Goal: Transaction & Acquisition: Subscribe to service/newsletter

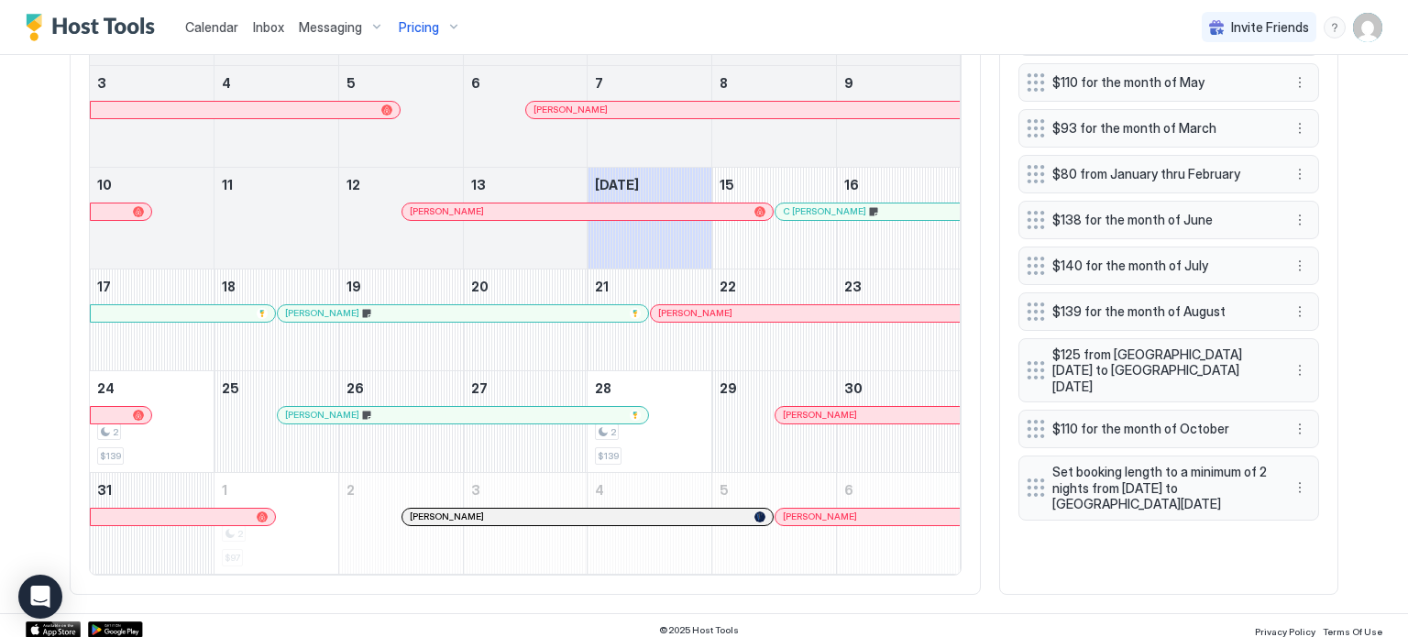
scroll to position [770, 0]
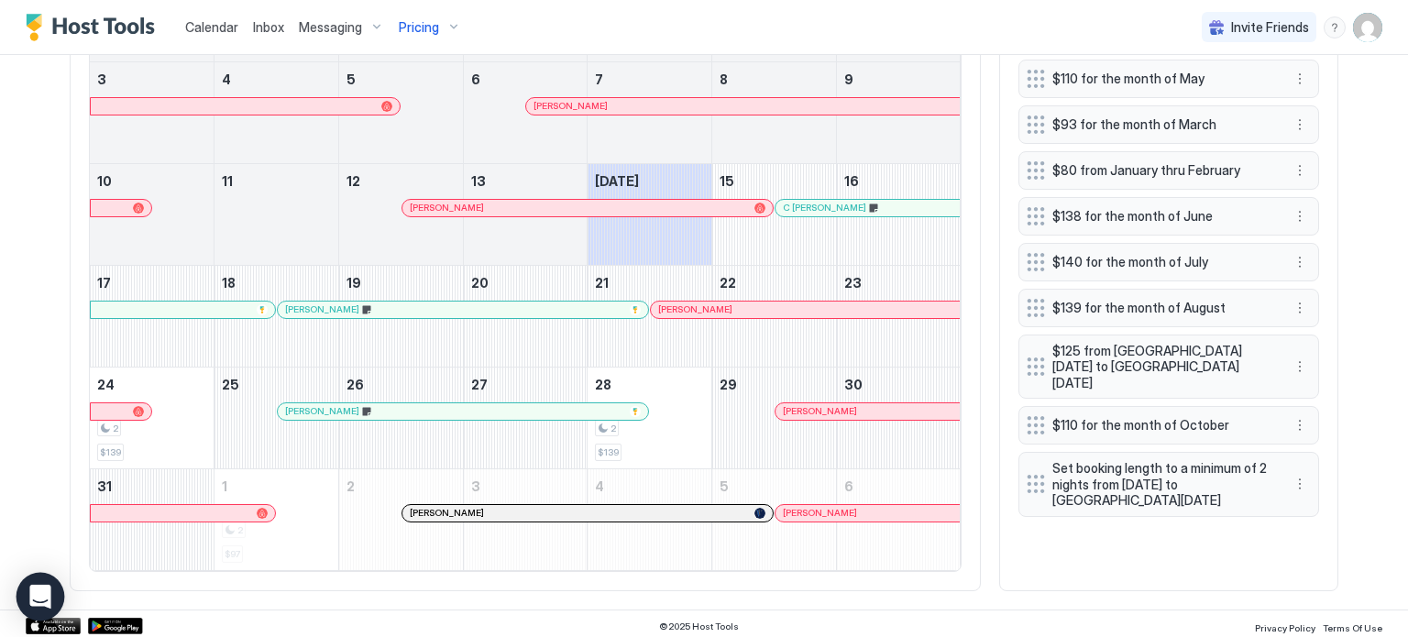
click at [35, 596] on icon "Open Intercom Messenger" at bounding box center [39, 597] width 21 height 24
click at [40, 597] on icon "Open Intercom Messenger" at bounding box center [40, 597] width 0 height 0
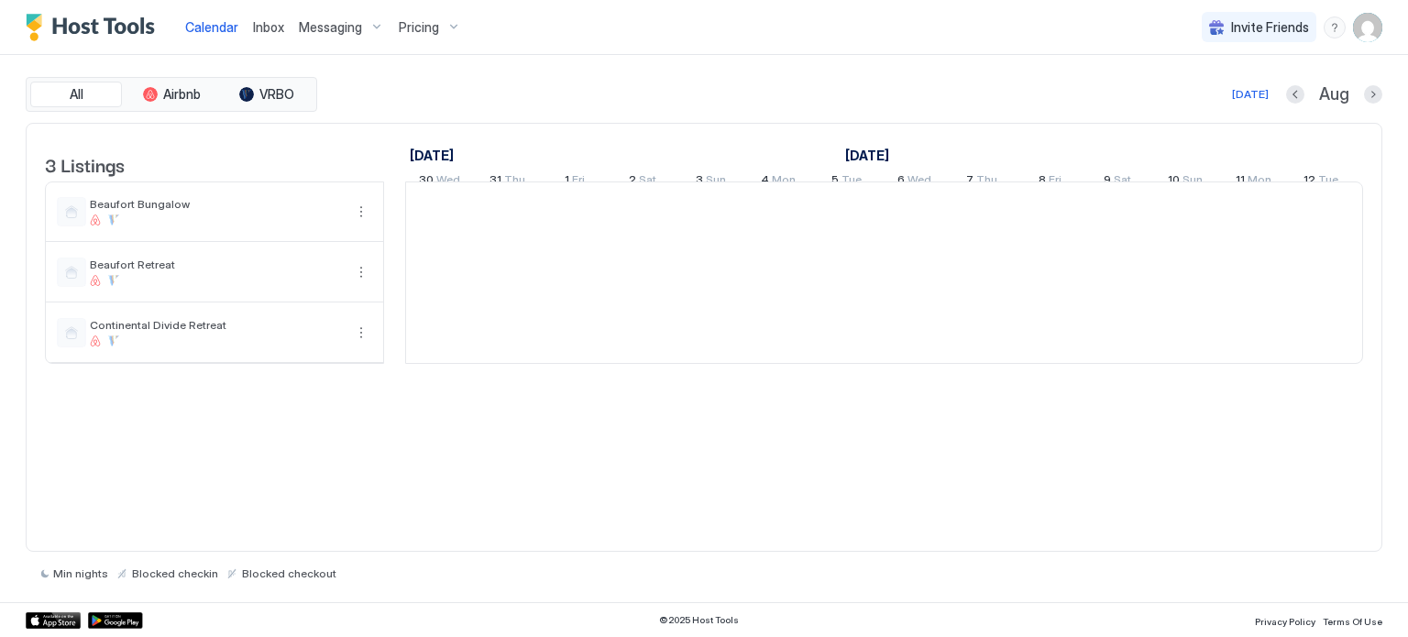
scroll to position [0, 1018]
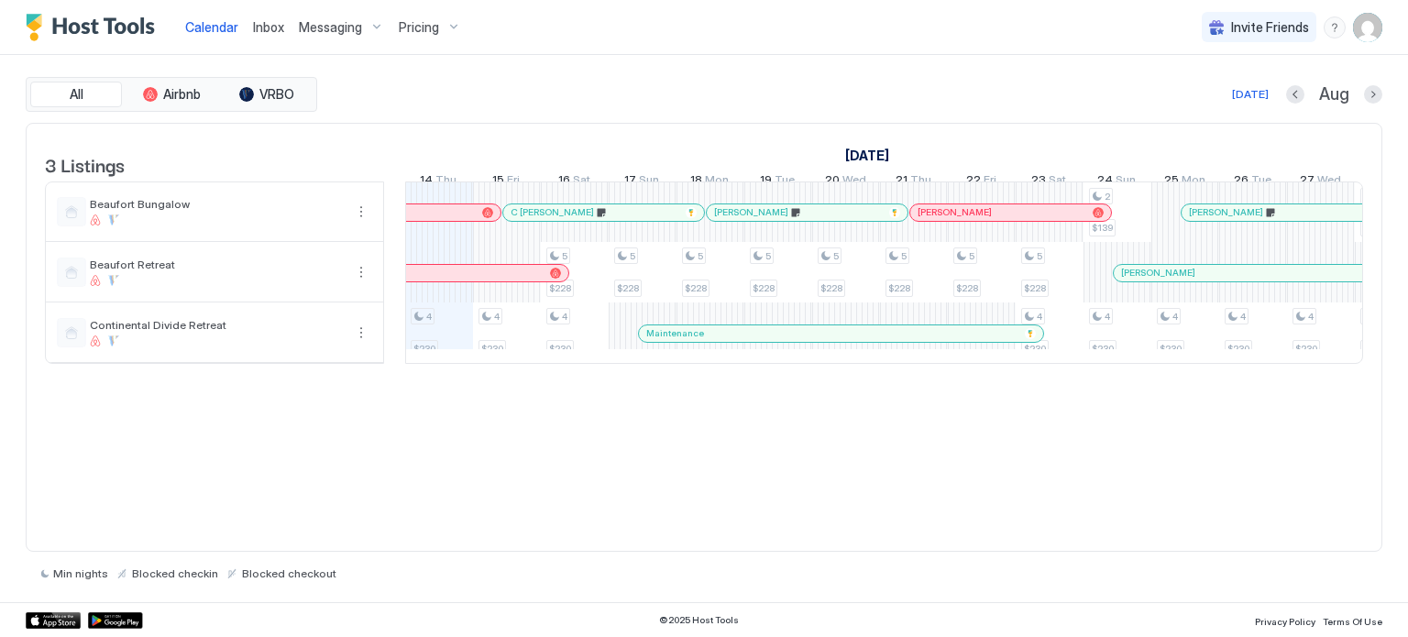
click at [409, 26] on span "Pricing" at bounding box center [419, 27] width 40 height 16
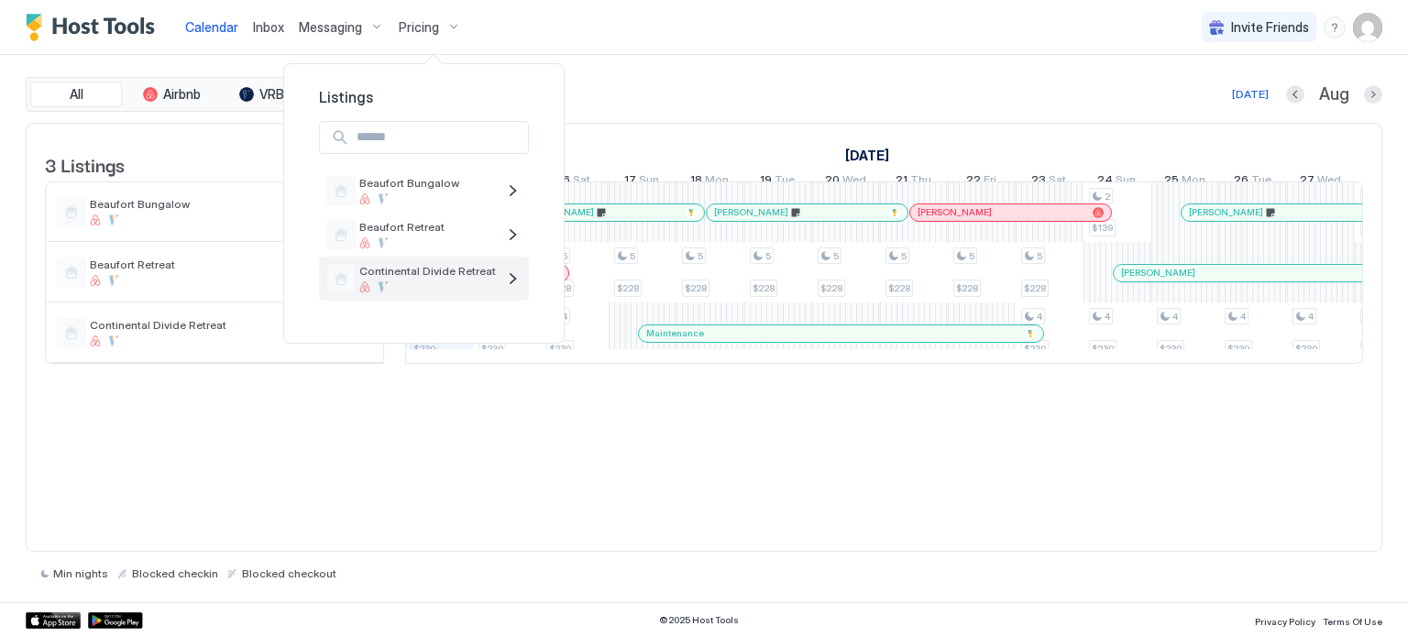
click at [418, 268] on span "Continental Divide Retreat" at bounding box center [427, 271] width 137 height 14
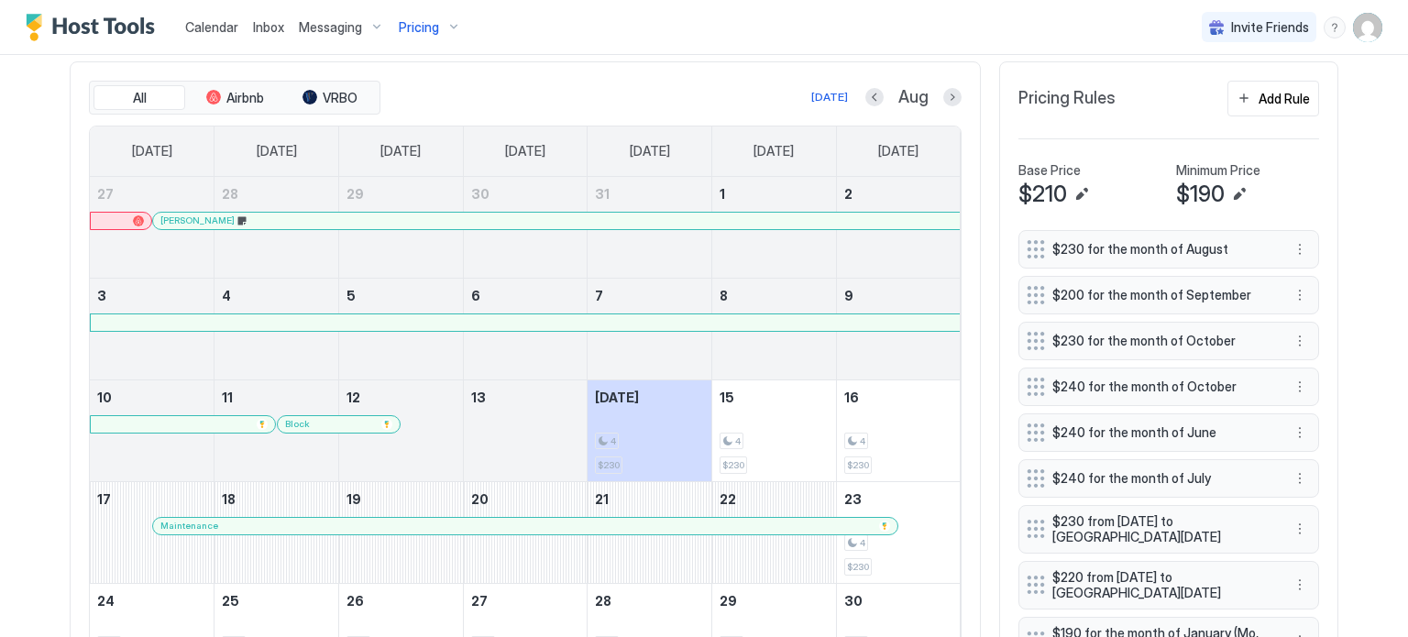
scroll to position [462, 0]
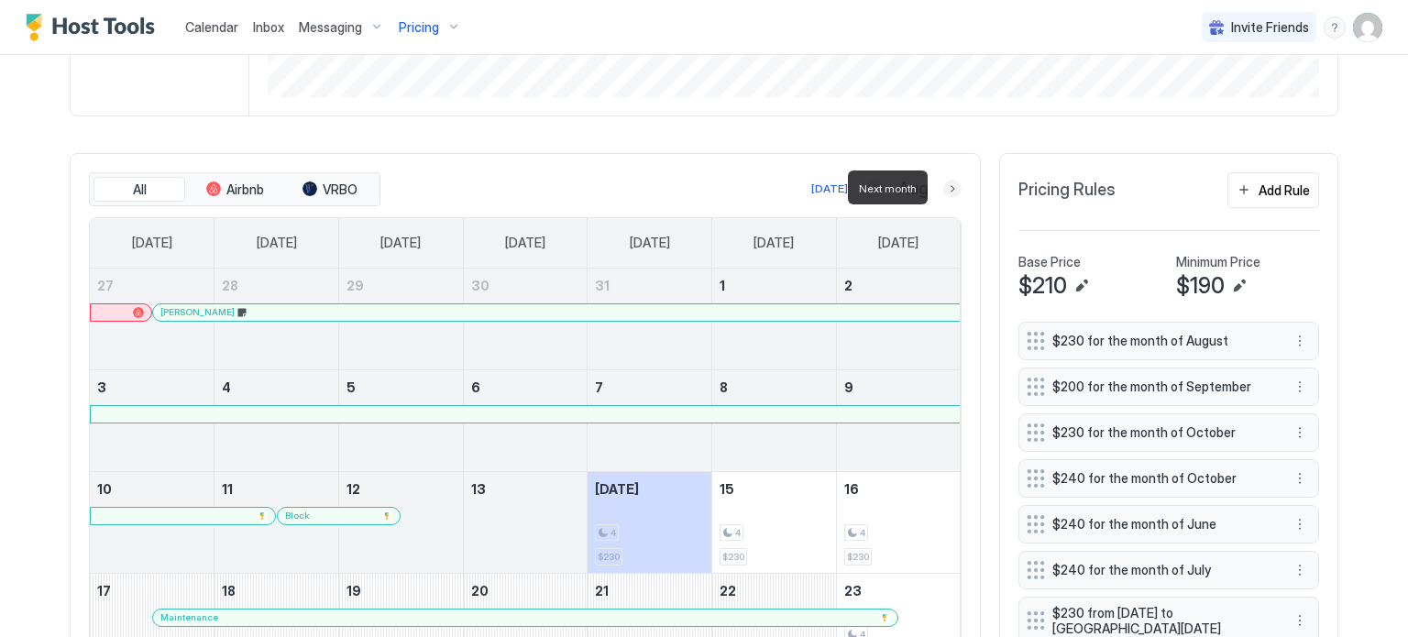
click at [949, 186] on button "Next month" at bounding box center [952, 189] width 18 height 18
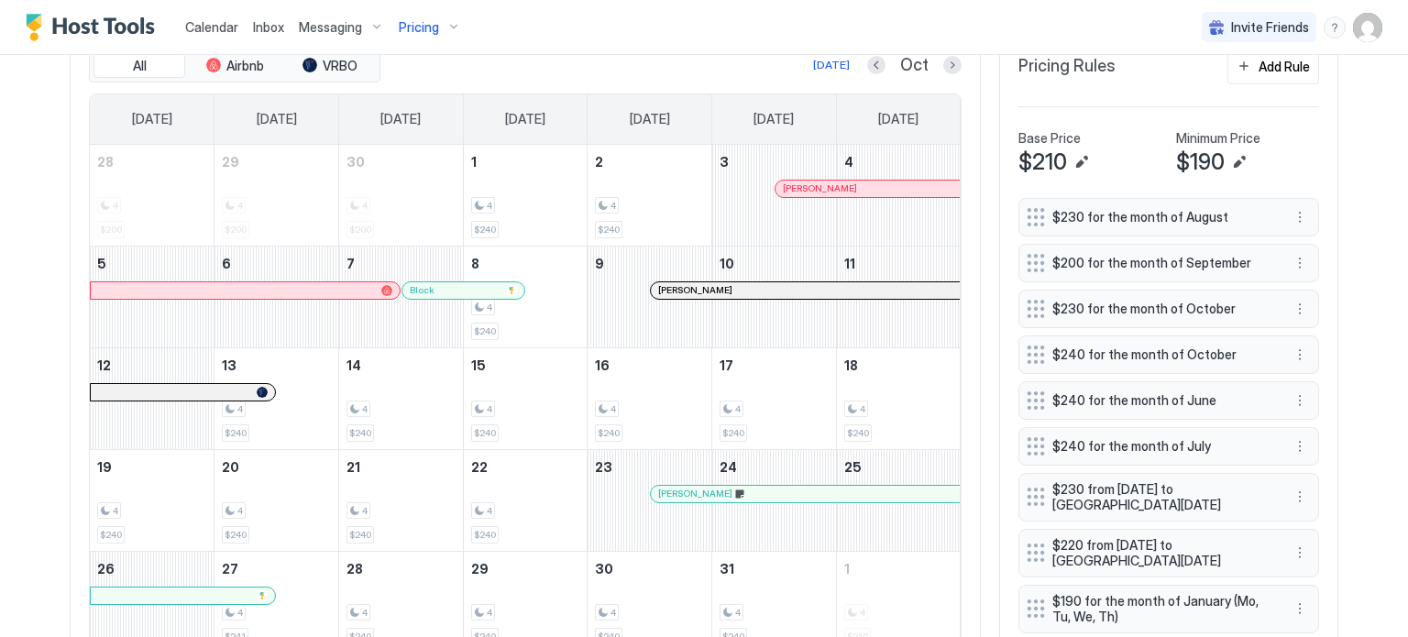
scroll to position [553, 0]
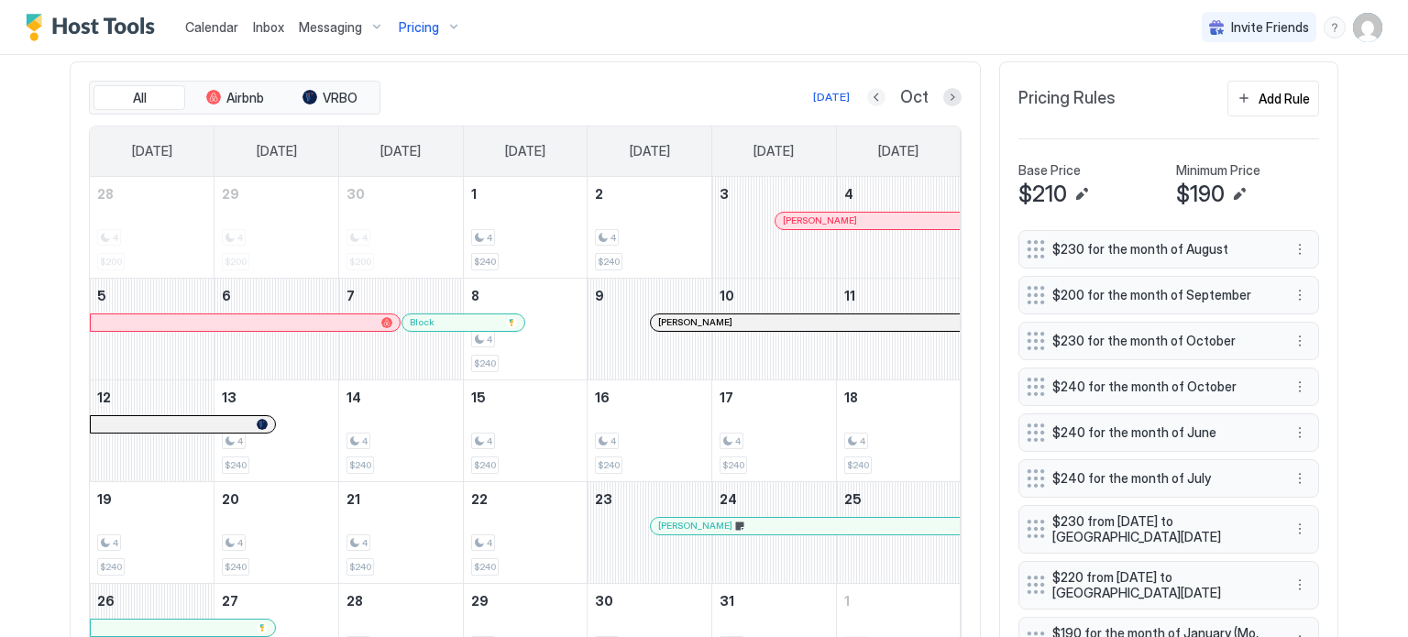
click at [872, 91] on button "Previous month" at bounding box center [876, 97] width 18 height 18
